Goal: Navigation & Orientation: Find specific page/section

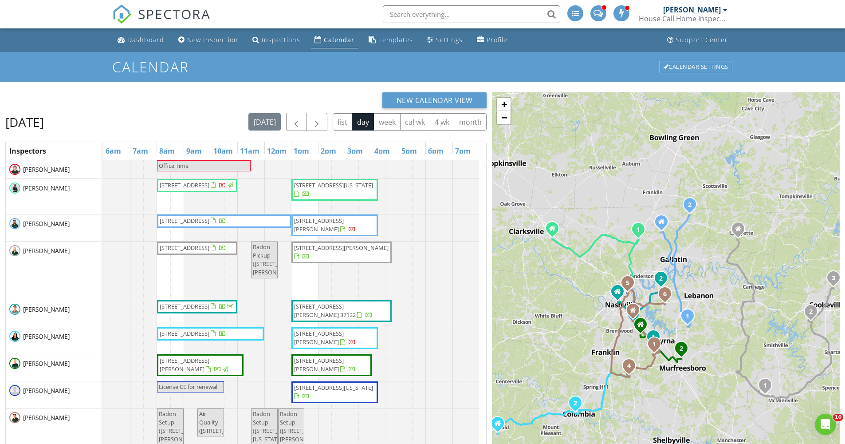
click at [318, 90] on div "New Calendar View Wednesday, August 27, 2025 today list day week cal wk 4 wk mo…" at bounding box center [422, 322] width 845 height 480
click at [316, 121] on span "button" at bounding box center [316, 122] width 11 height 11
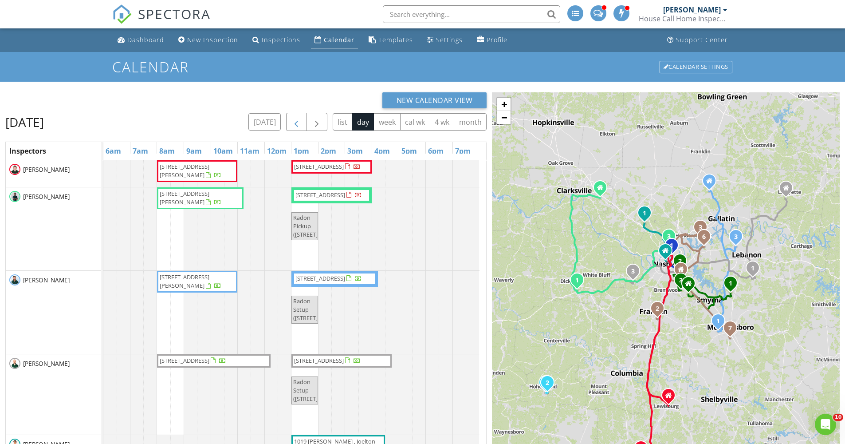
click at [292, 122] on span "button" at bounding box center [296, 122] width 11 height 11
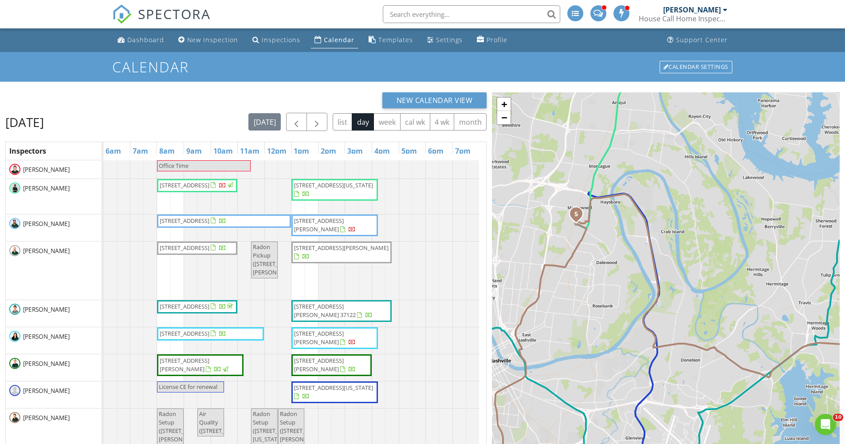
click at [80, 345] on div "[PERSON_NAME]" at bounding box center [53, 340] width 95 height 27
click at [334, 344] on span "1002 Adair St , Columbia 38401" at bounding box center [334, 337] width 83 height 17
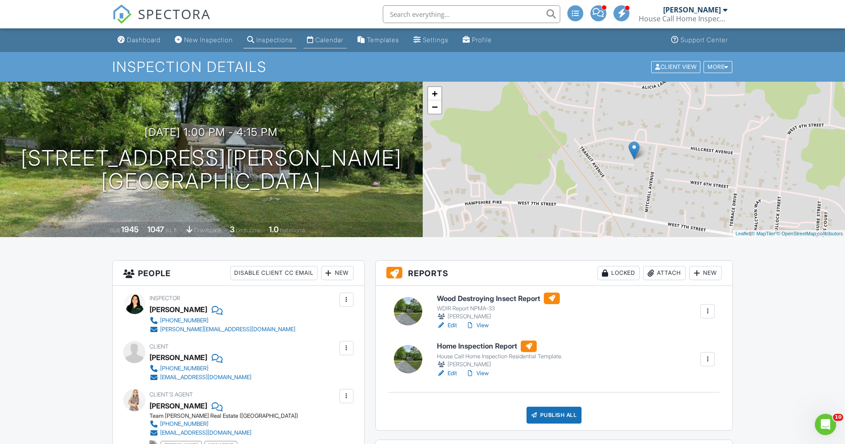
click at [343, 37] on div "Calendar" at bounding box center [329, 40] width 28 height 8
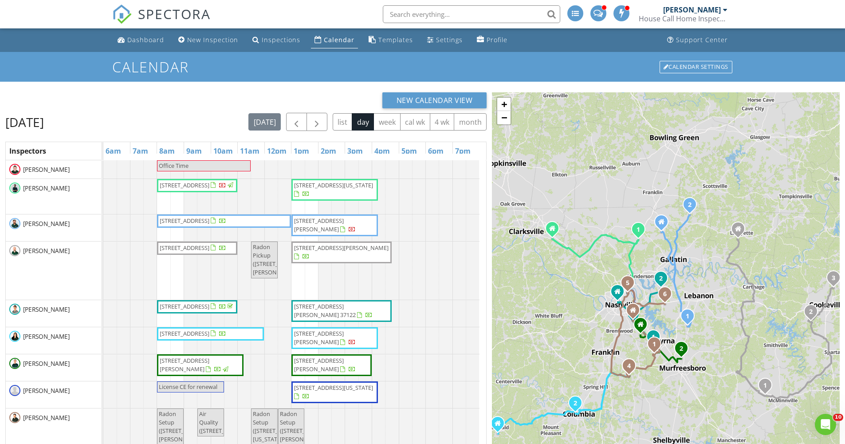
click at [111, 97] on div "New Calendar View" at bounding box center [245, 100] width 481 height 16
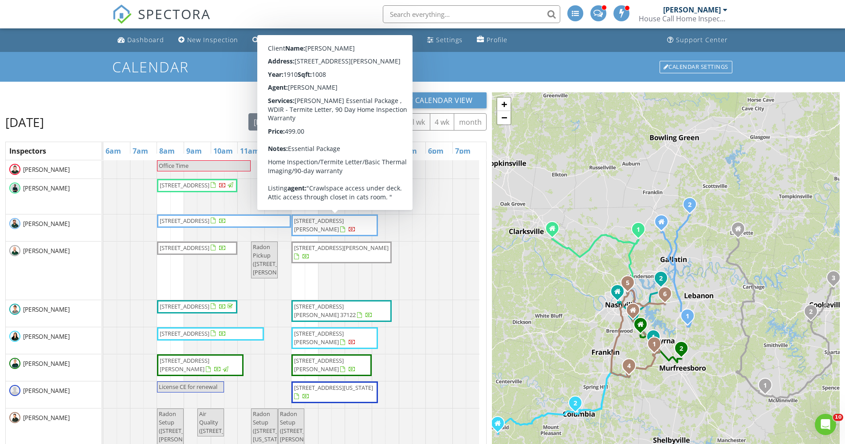
click at [342, 226] on span "732 Fairfield Rd , Westmoreland 37186" at bounding box center [319, 224] width 50 height 16
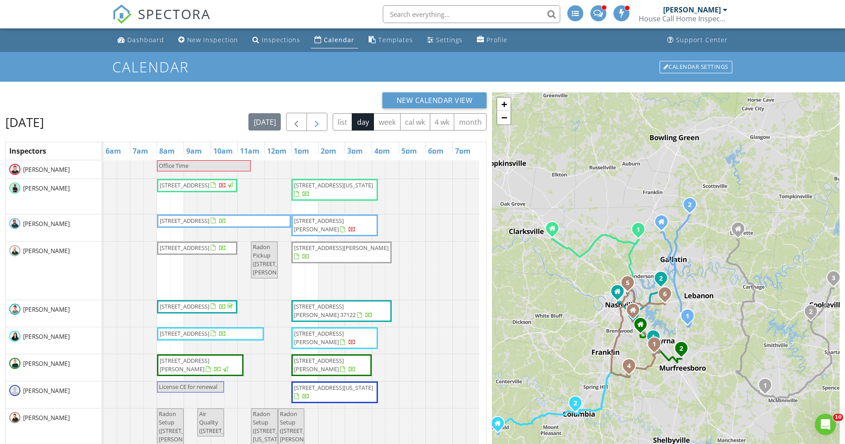
click at [320, 121] on span "button" at bounding box center [316, 122] width 11 height 11
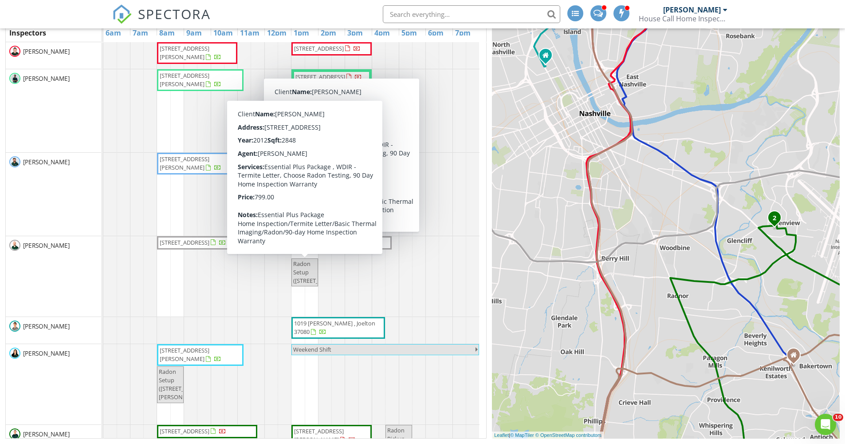
scroll to position [44, 0]
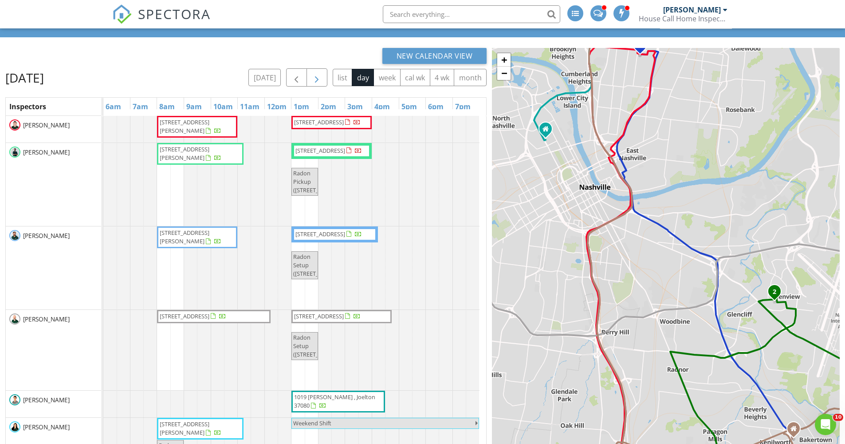
click at [320, 72] on button "button" at bounding box center [317, 77] width 21 height 18
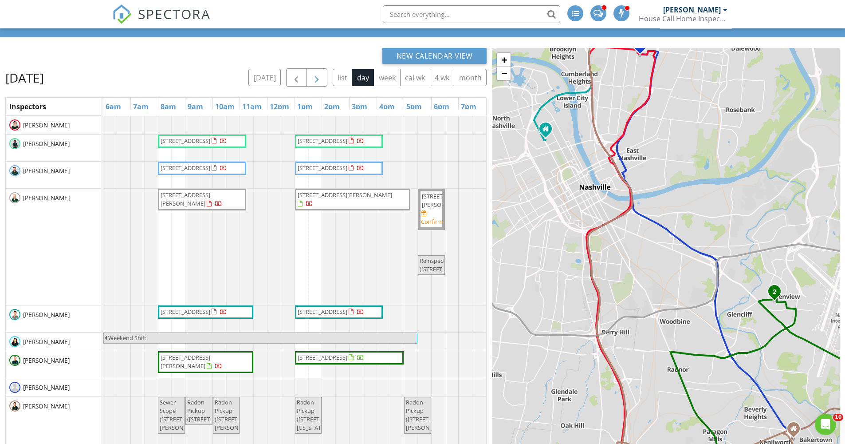
click at [319, 74] on span "button" at bounding box center [316, 77] width 11 height 11
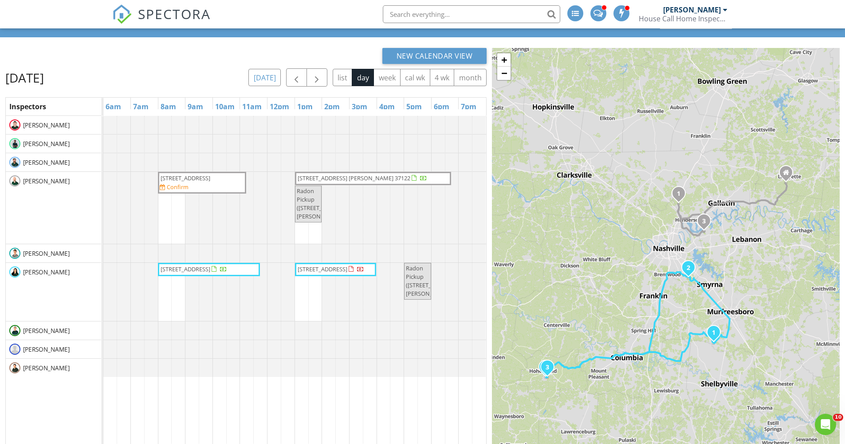
click at [259, 83] on button "today" at bounding box center [264, 77] width 32 height 17
